Goal: Transaction & Acquisition: Download file/media

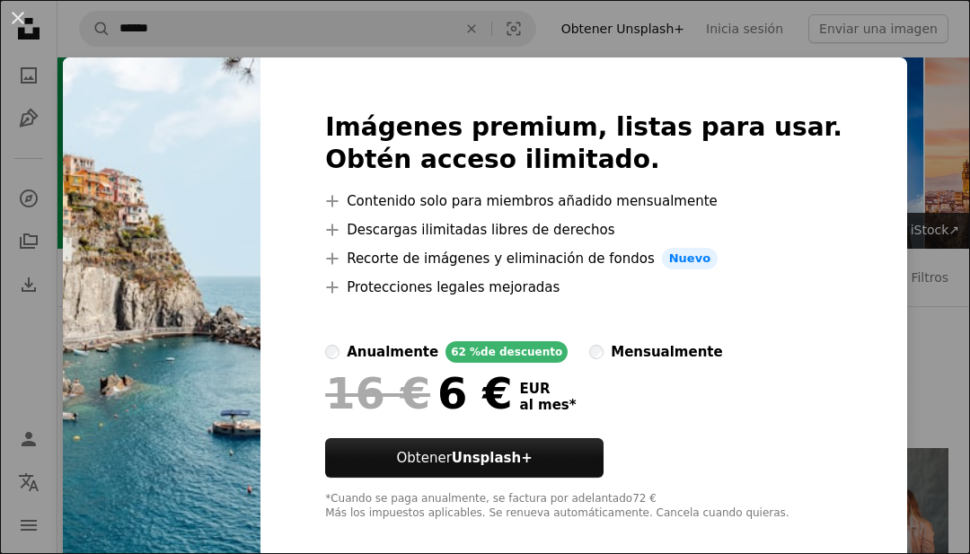
scroll to position [1790, 0]
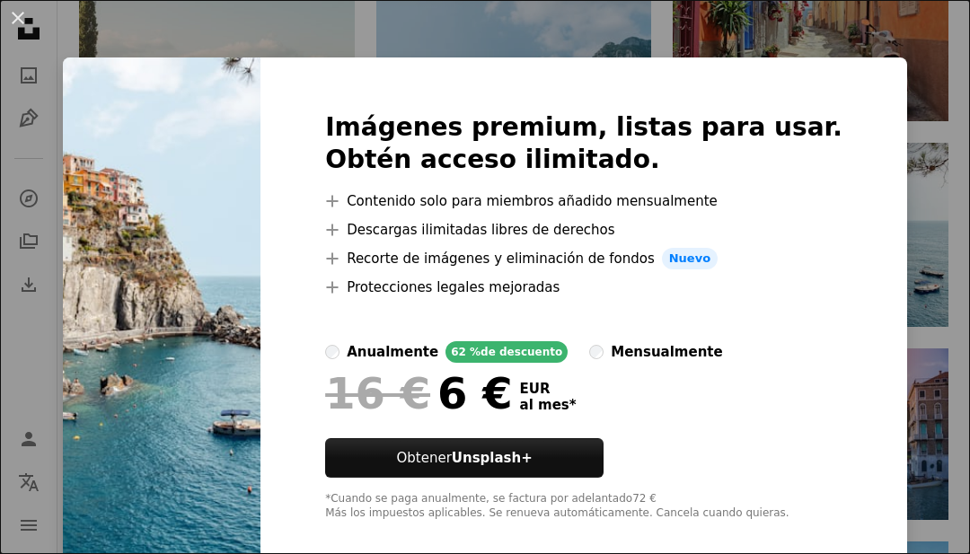
click at [128, 40] on div "An X shape Imágenes premium, listas para usar. Obtén acceso ilimitado. A plus s…" at bounding box center [485, 277] width 970 height 554
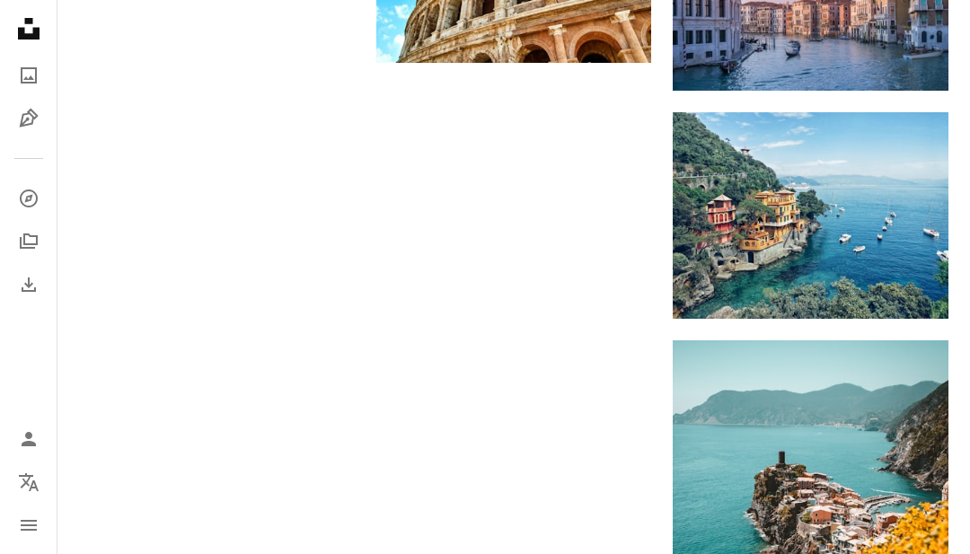
scroll to position [2232, 0]
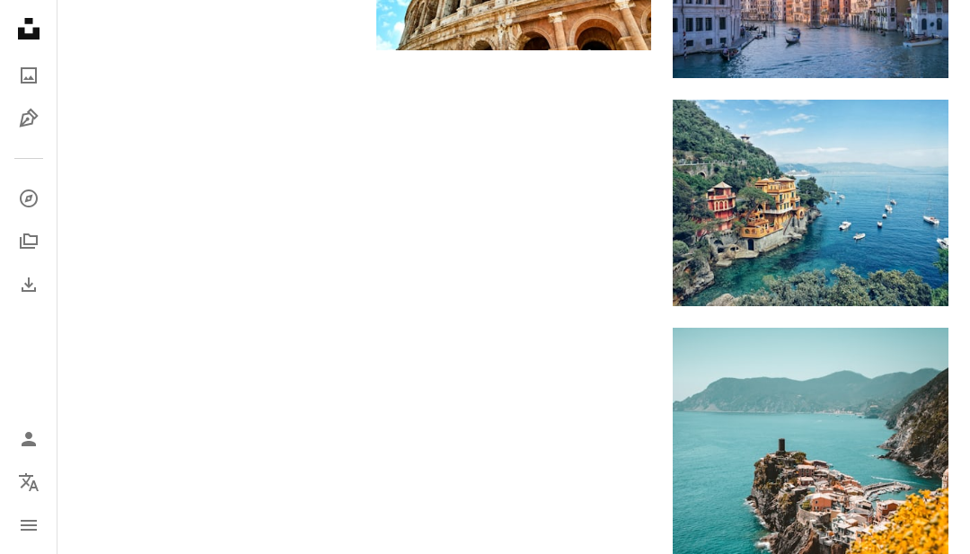
click at [917, 268] on icon "Arrow pointing down" at bounding box center [912, 273] width 14 height 22
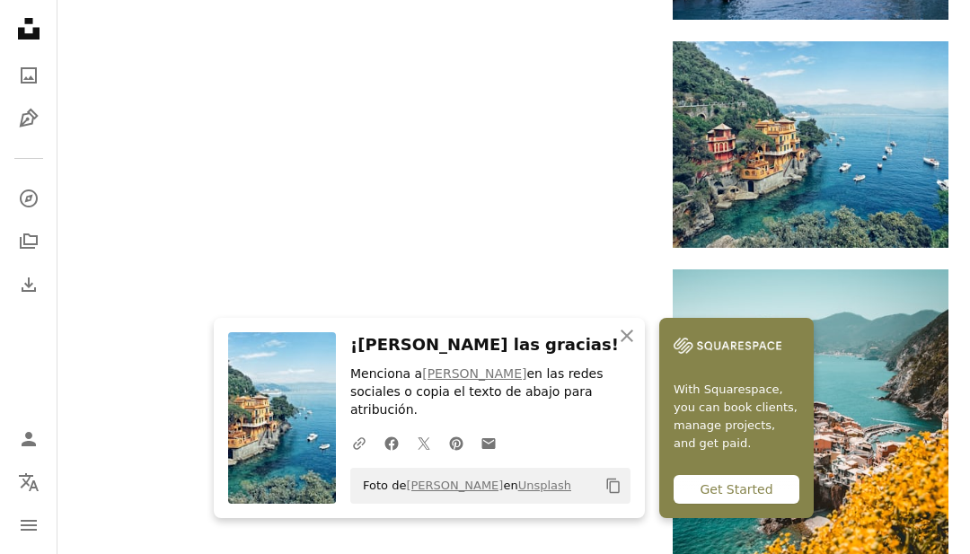
click at [626, 347] on icon "An X shape" at bounding box center [627, 336] width 22 height 22
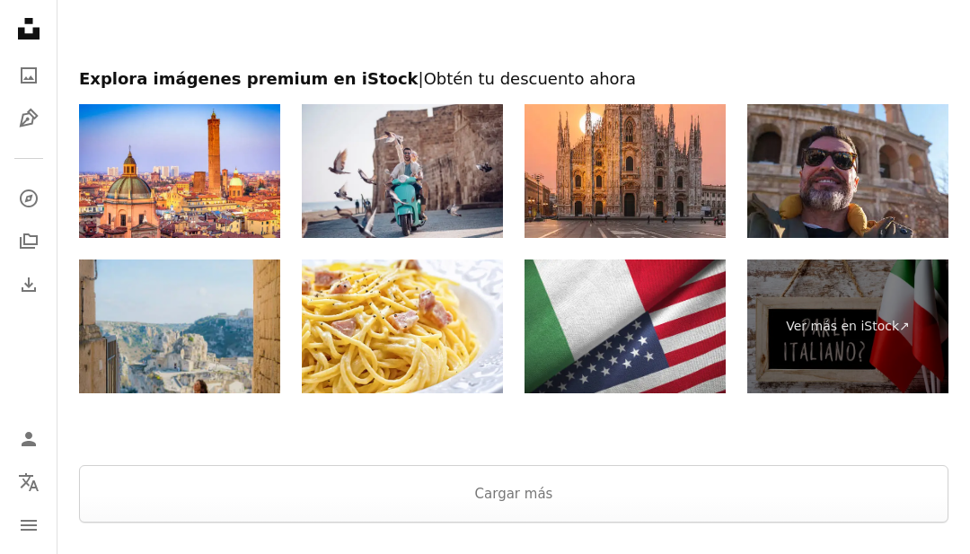
scroll to position [2931, 0]
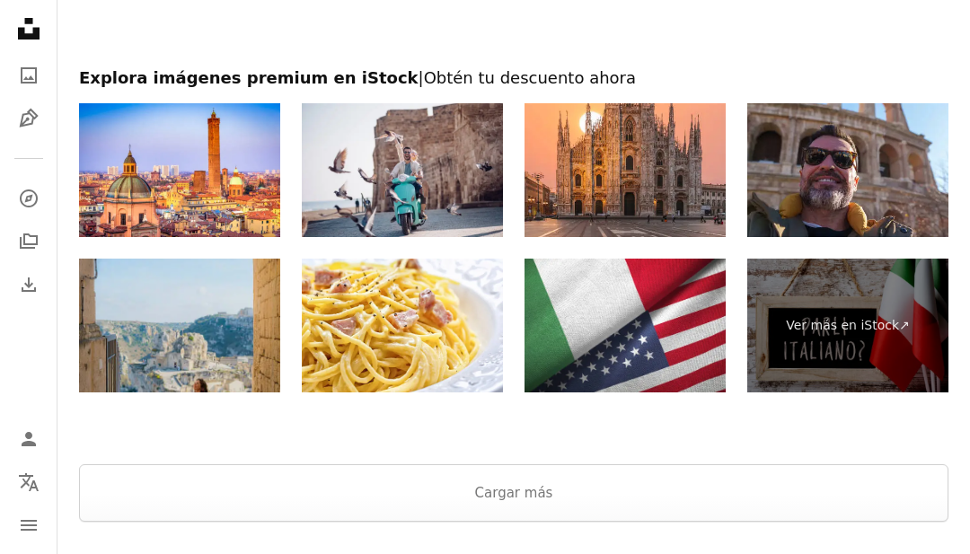
click at [684, 502] on button "Cargar más" at bounding box center [513, 492] width 869 height 57
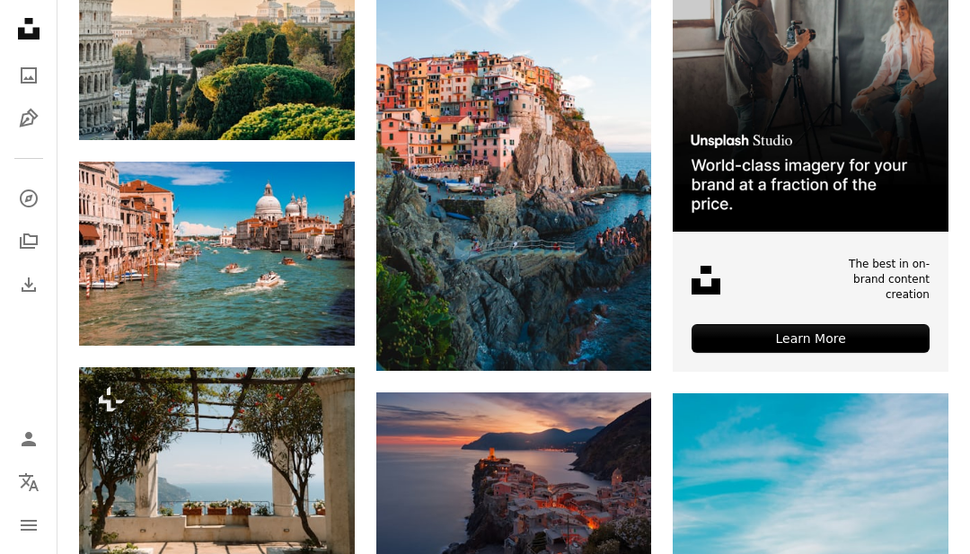
scroll to position [0, 0]
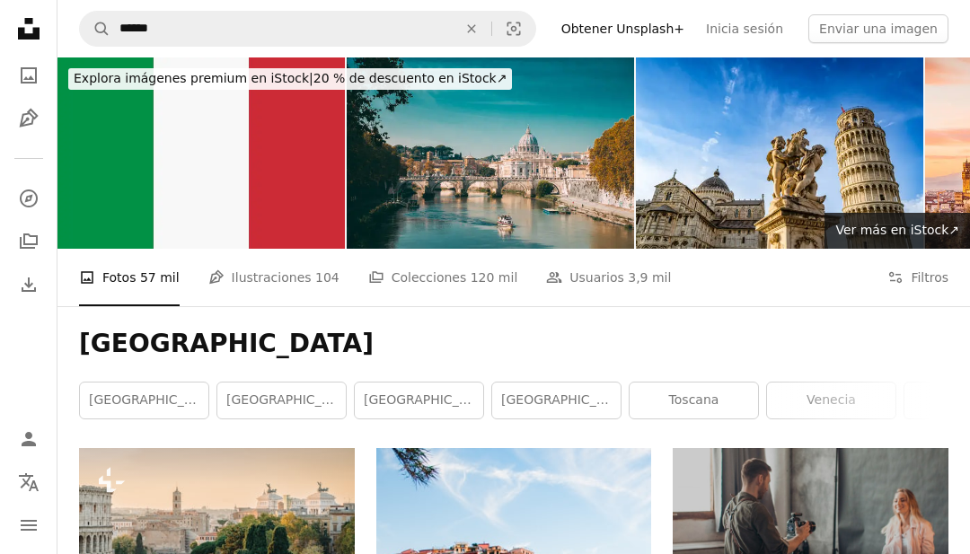
click at [488, 31] on icon "An X shape" at bounding box center [472, 29] width 40 height 14
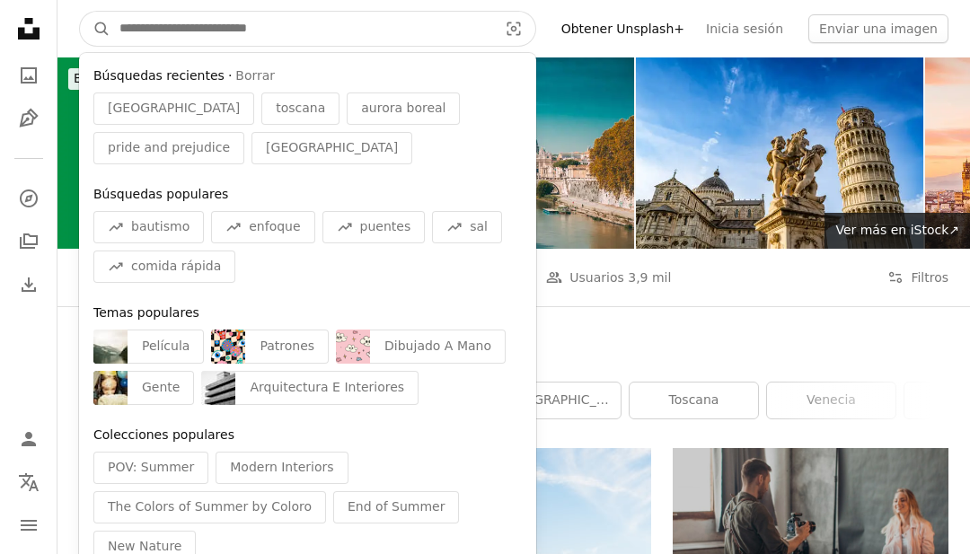
click at [492, 25] on input "Encuentra imágenes en todo el sitio" at bounding box center [301, 29] width 382 height 34
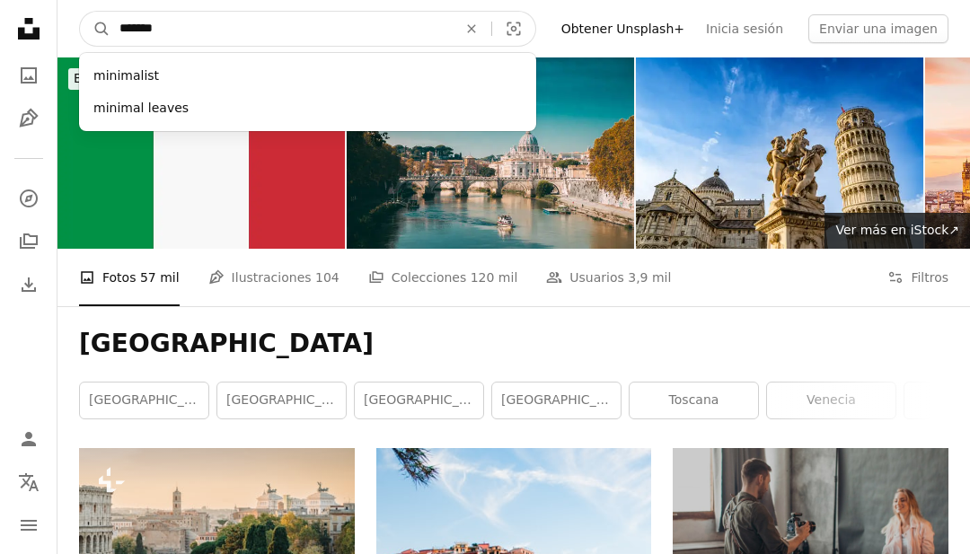
type input "*******"
click at [95, 29] on button "A magnifying glass" at bounding box center [95, 29] width 31 height 34
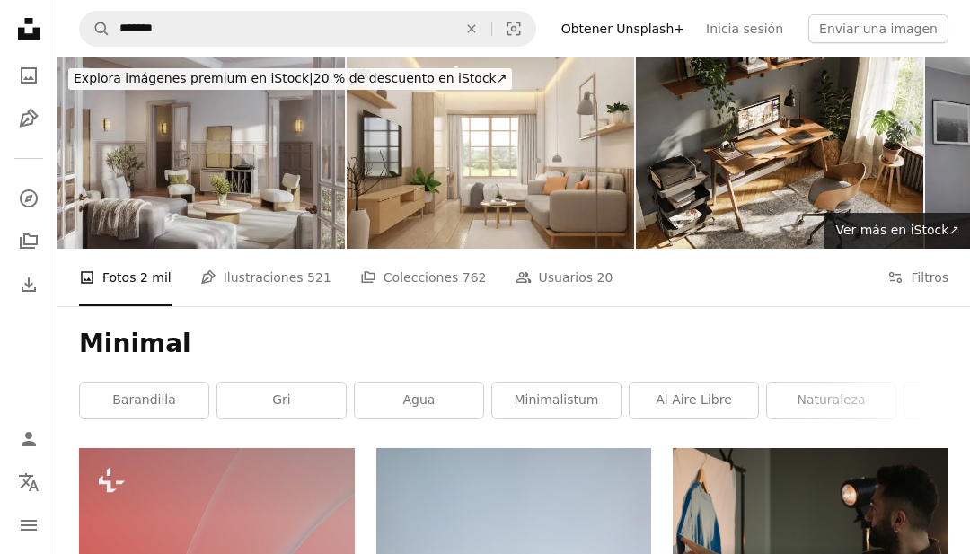
click at [491, 23] on icon "An X shape" at bounding box center [472, 29] width 40 height 14
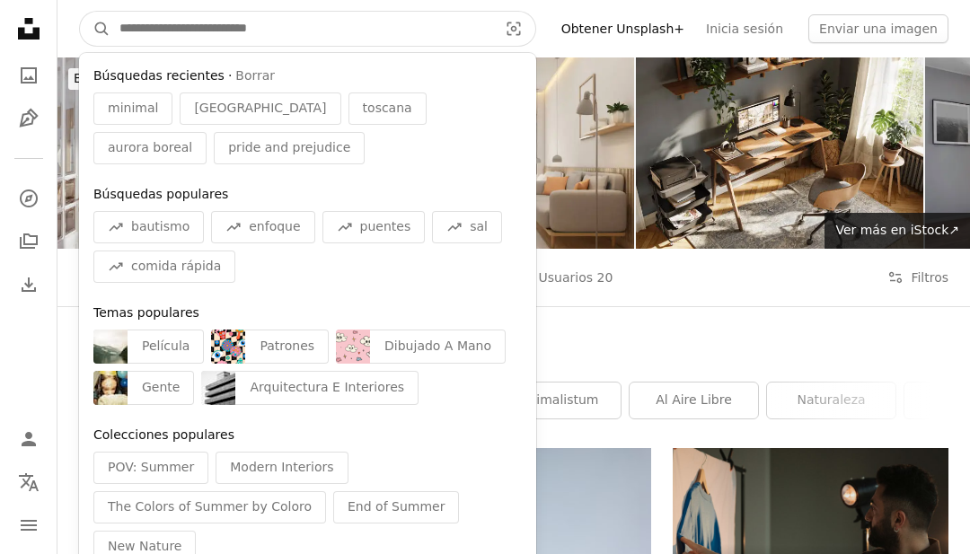
click at [471, 26] on input "Encuentra imágenes en todo el sitio" at bounding box center [301, 29] width 382 height 34
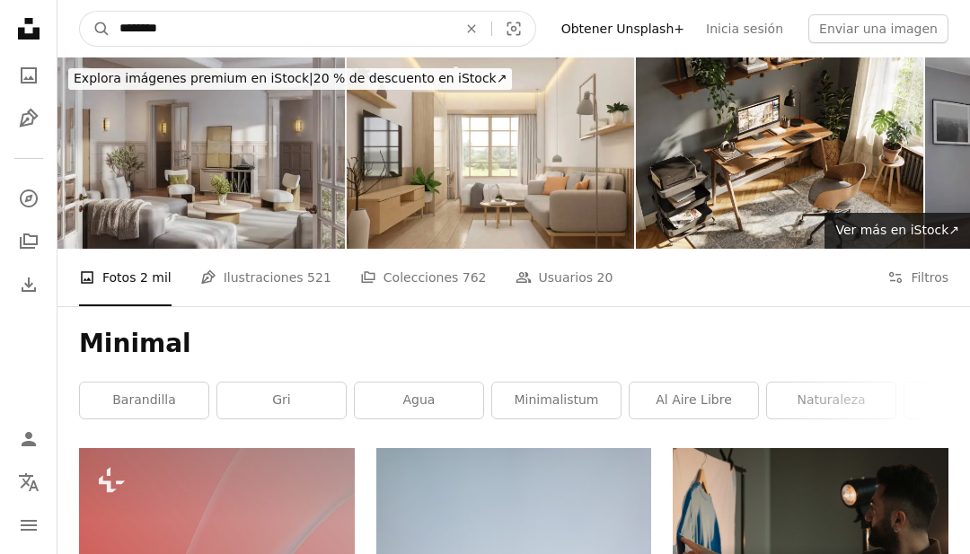
type input "*********"
click at [95, 29] on button "A magnifying glass" at bounding box center [95, 29] width 31 height 34
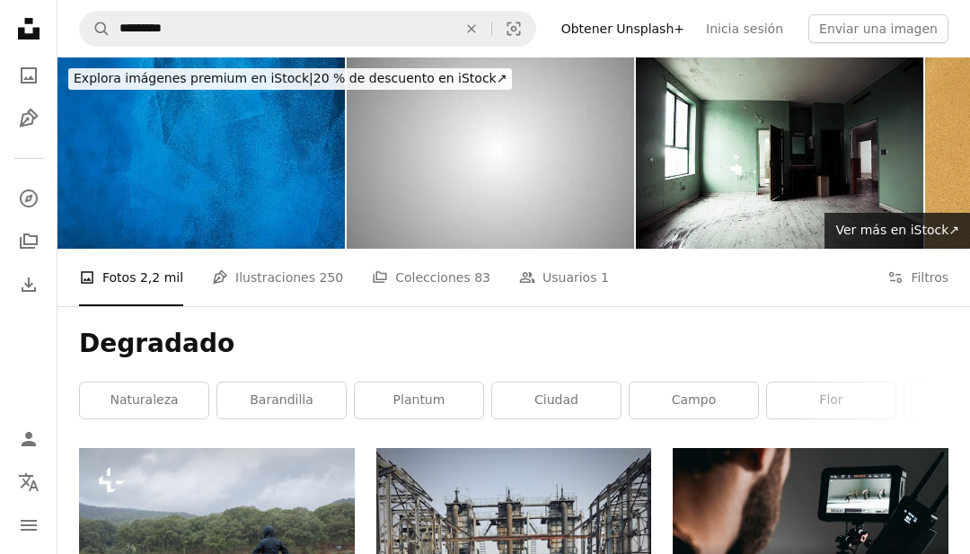
click at [491, 25] on icon "An X shape" at bounding box center [472, 29] width 40 height 14
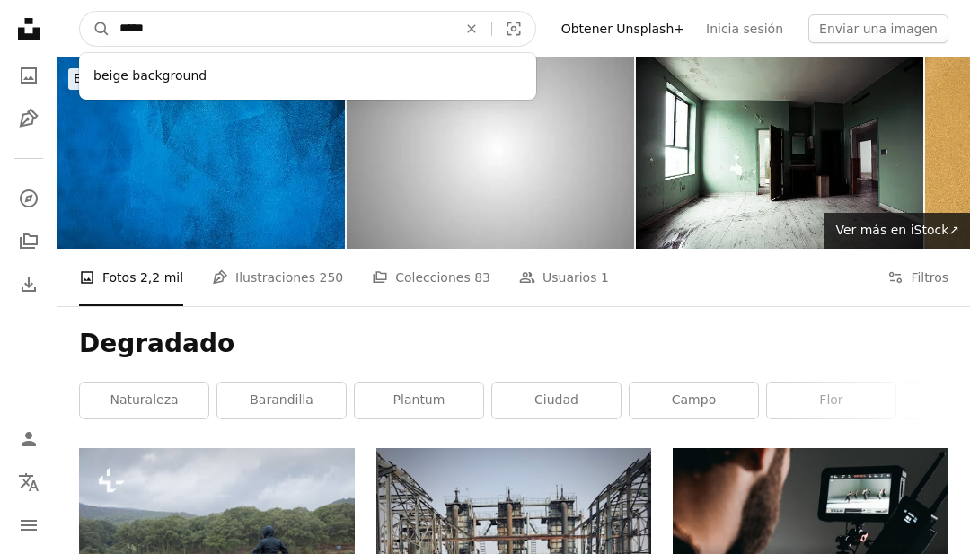
type input "*****"
click at [95, 29] on button "A magnifying glass" at bounding box center [95, 29] width 31 height 34
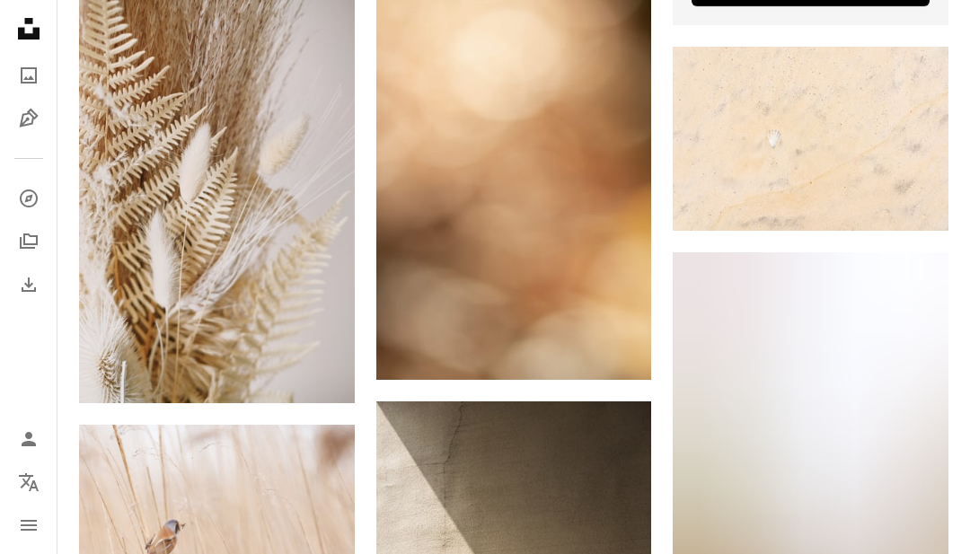
scroll to position [7650, 0]
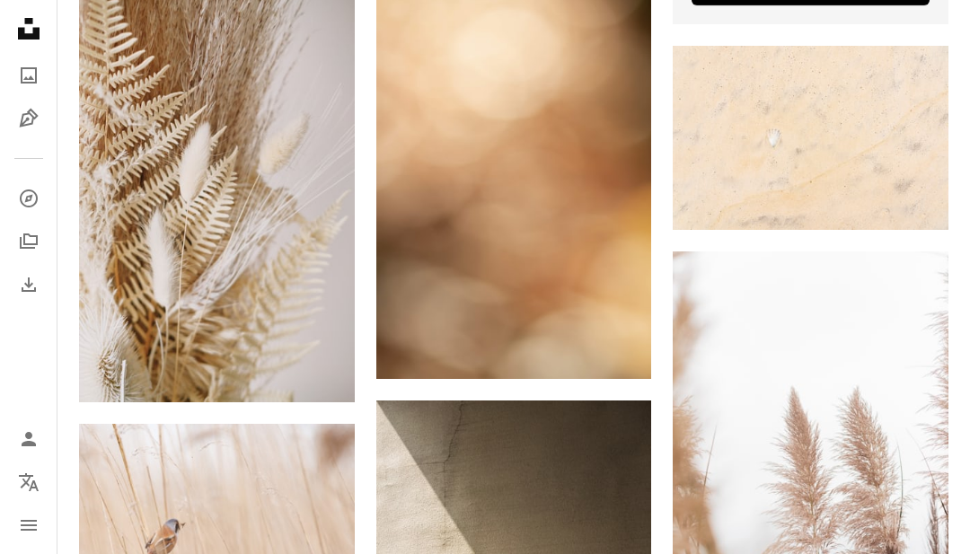
click at [850, 137] on img at bounding box center [811, 138] width 276 height 184
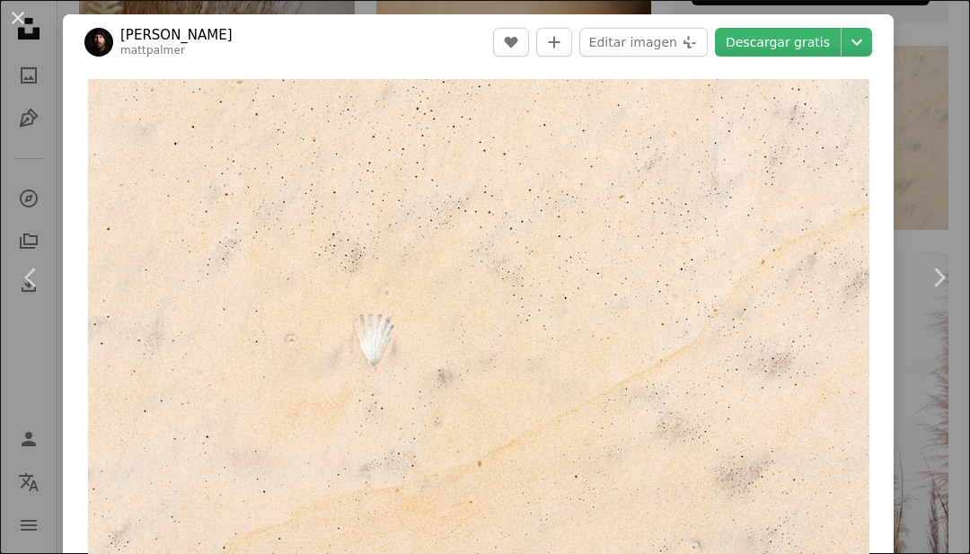
click at [833, 45] on link "Descargar gratis" at bounding box center [778, 42] width 126 height 29
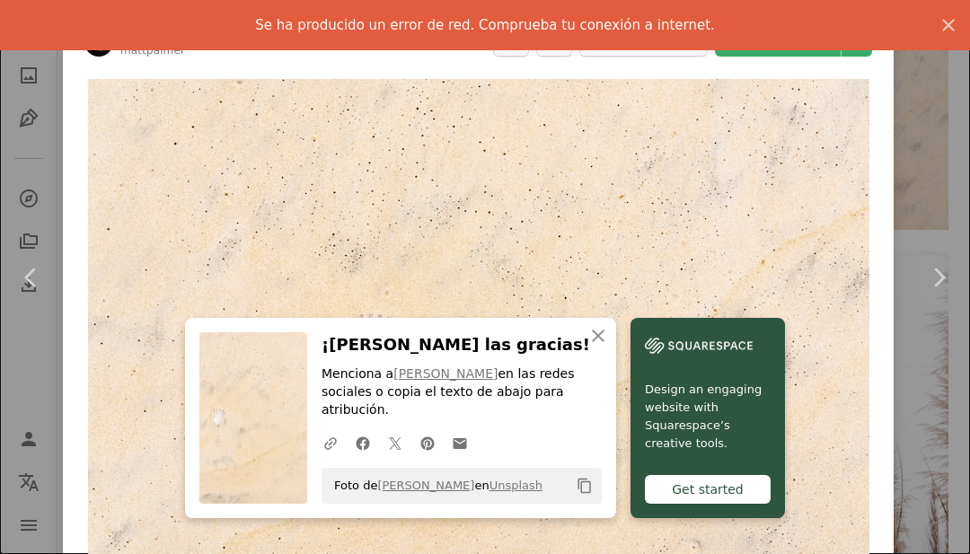
click at [295, 178] on img "Ampliar en esta imagen" at bounding box center [478, 339] width 781 height 521
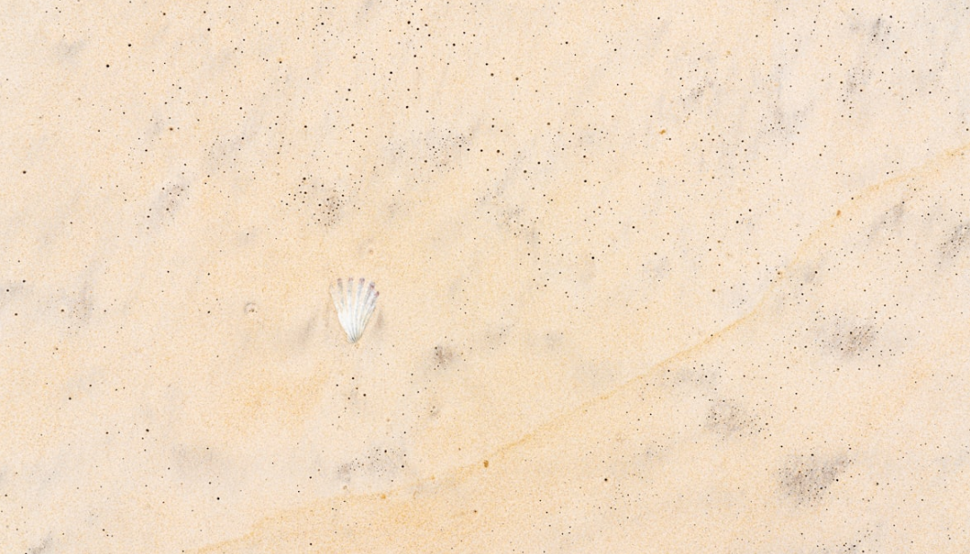
scroll to position [12, 0]
